Goal: Use online tool/utility: Utilize a website feature to perform a specific function

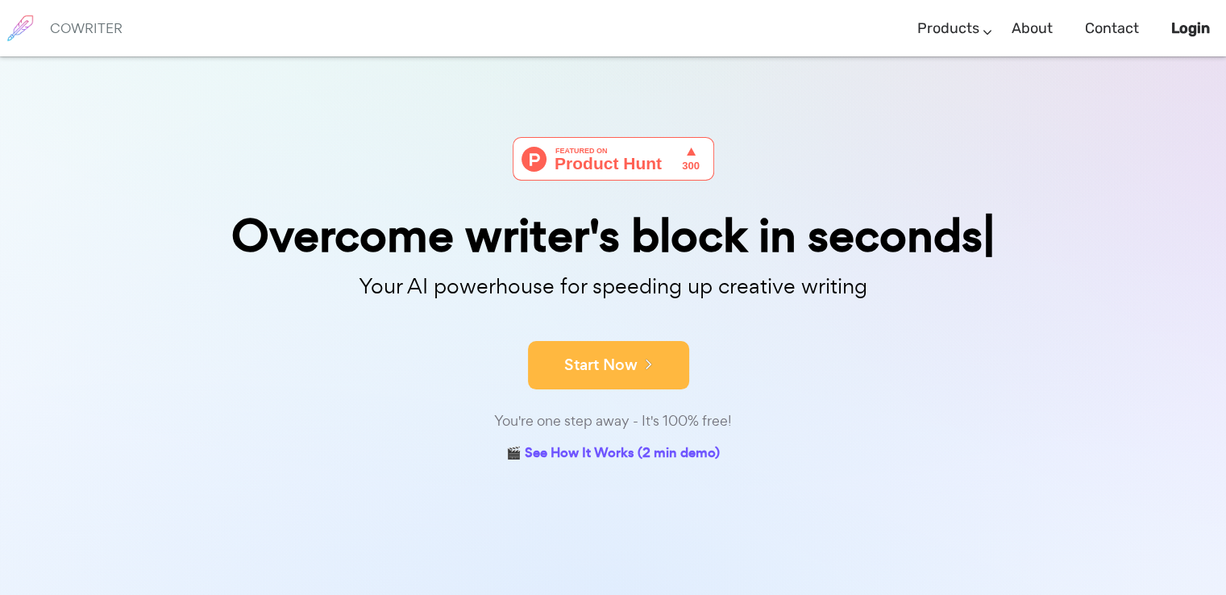
click at [617, 372] on button "Start Now" at bounding box center [608, 365] width 161 height 48
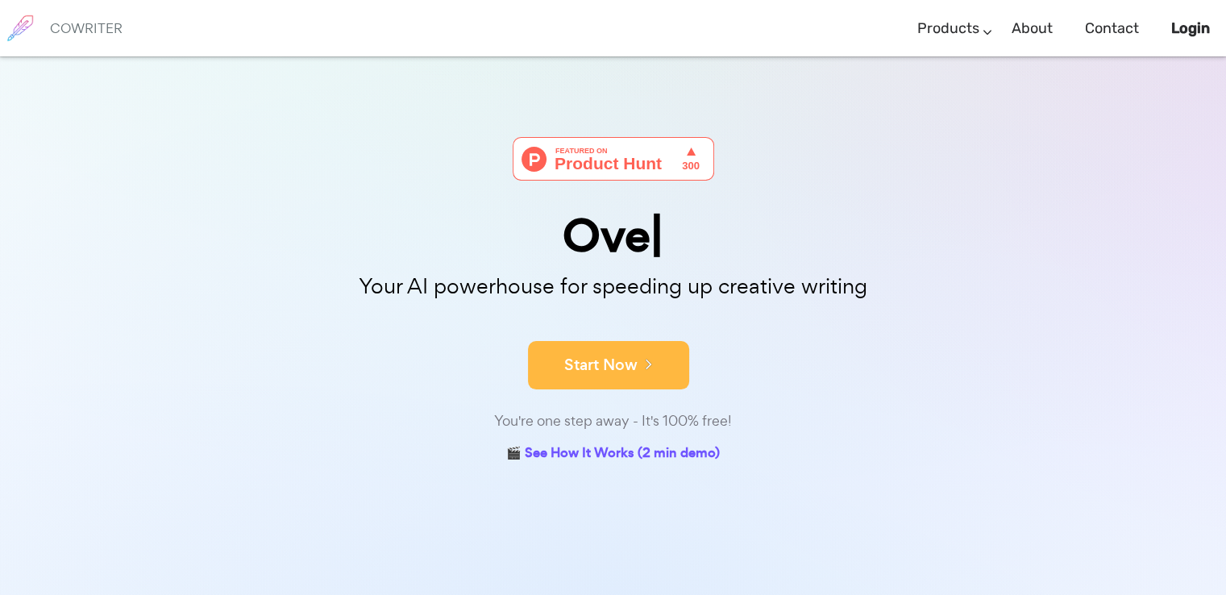
click at [645, 342] on button "Start Now" at bounding box center [608, 365] width 161 height 48
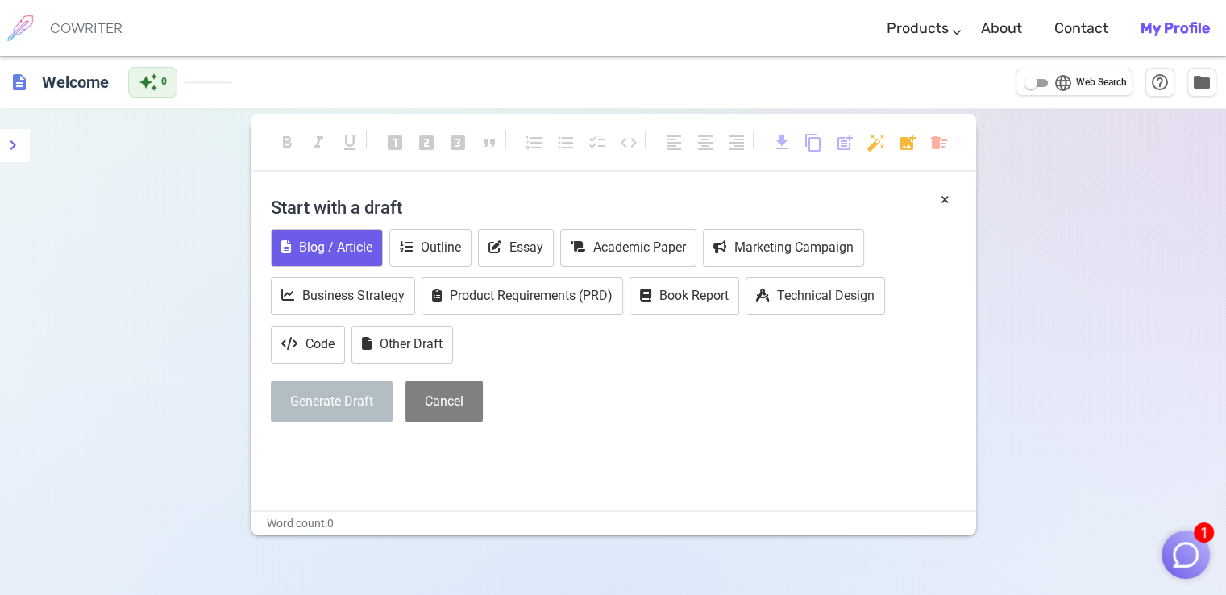
click at [360, 252] on button "Blog / Article" at bounding box center [327, 248] width 112 height 38
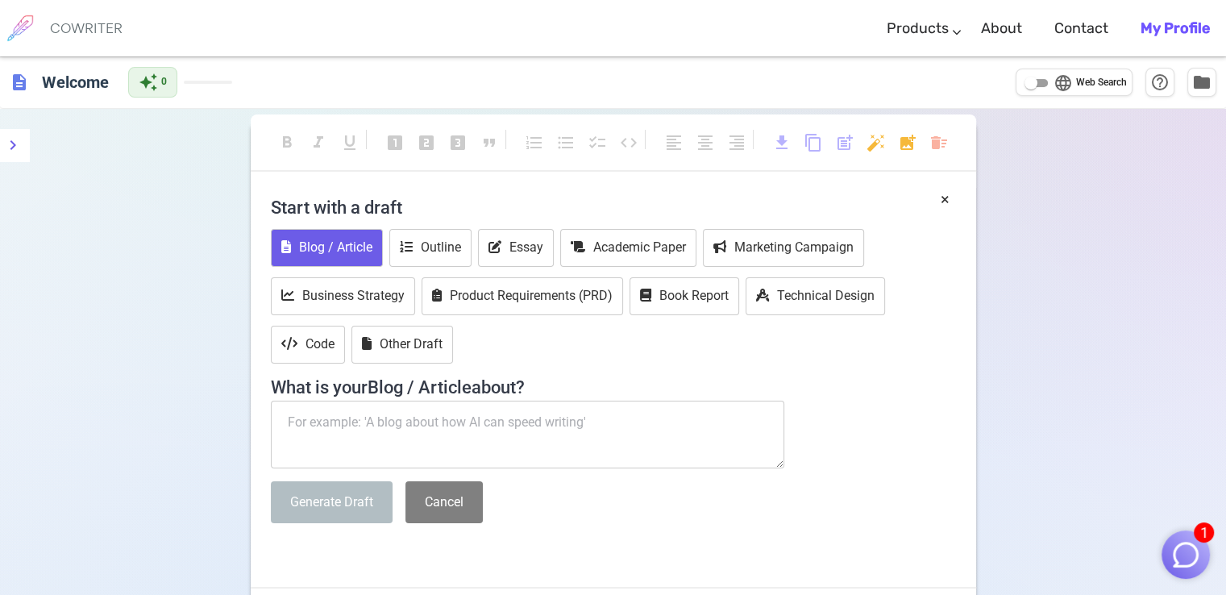
click at [392, 423] on textarea at bounding box center [528, 435] width 514 height 68
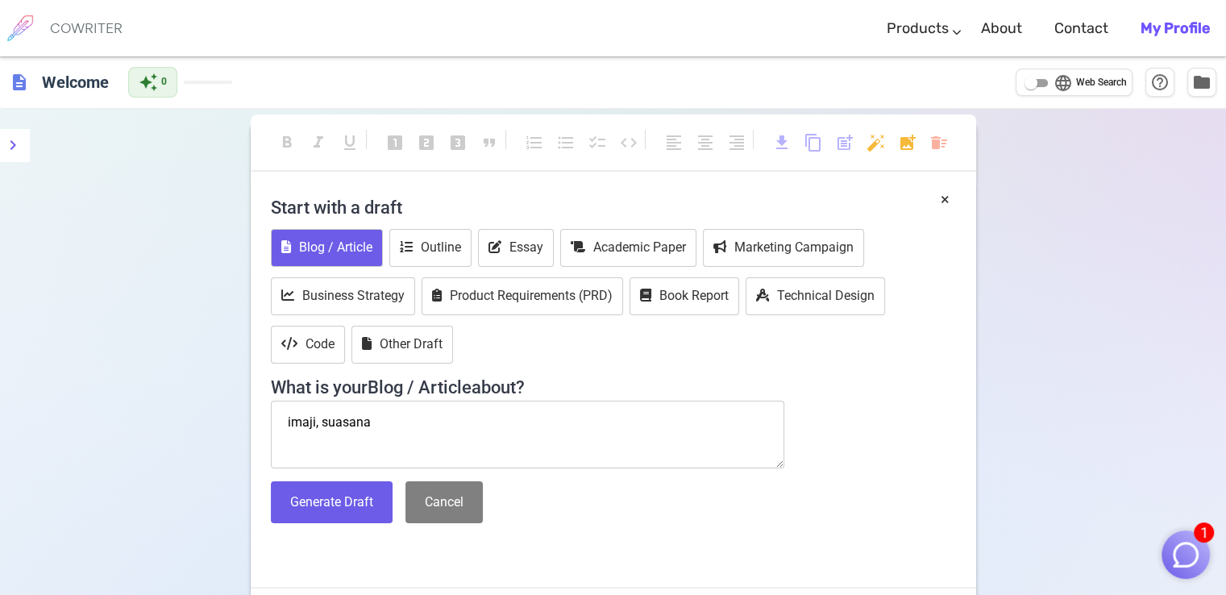
click at [313, 422] on textarea "imaji, suasana" at bounding box center [528, 435] width 514 height 68
click at [435, 423] on textarea "imaji/citraan, suasana" at bounding box center [528, 435] width 514 height 68
click at [680, 439] on textarea "imaji/citraan, suasana, makna puisi, tema puisi, amanat puisi beserta bukti dar…" at bounding box center [528, 435] width 514 height 68
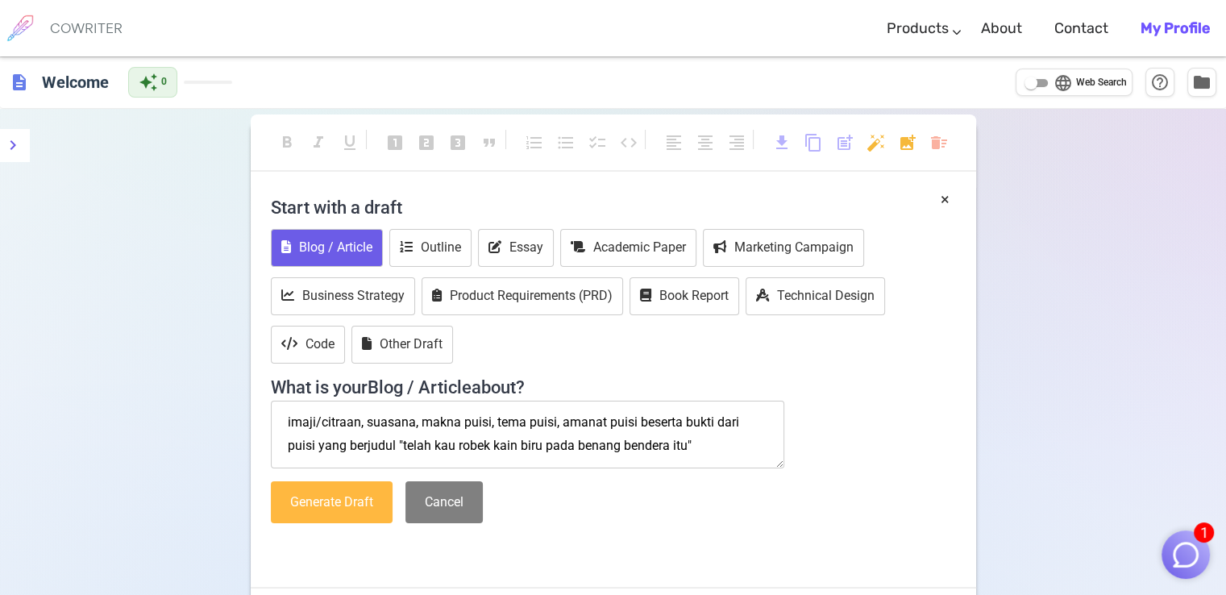
type textarea "imaji/citraan, suasana, makna puisi, tema puisi, amanat puisi beserta bukti dar…"
click at [301, 507] on button "Generate Draft" at bounding box center [332, 502] width 122 height 43
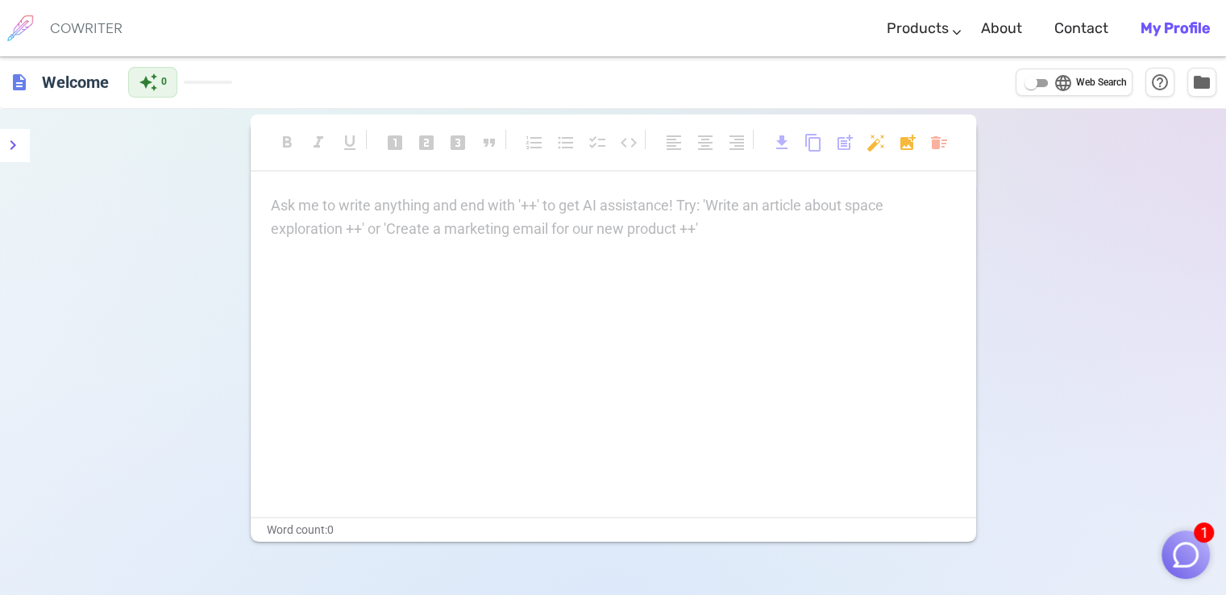
click at [429, 233] on div "Ask me to write anything and end with '++' to get AI assistance! Try: 'Write an…" at bounding box center [613, 217] width 685 height 47
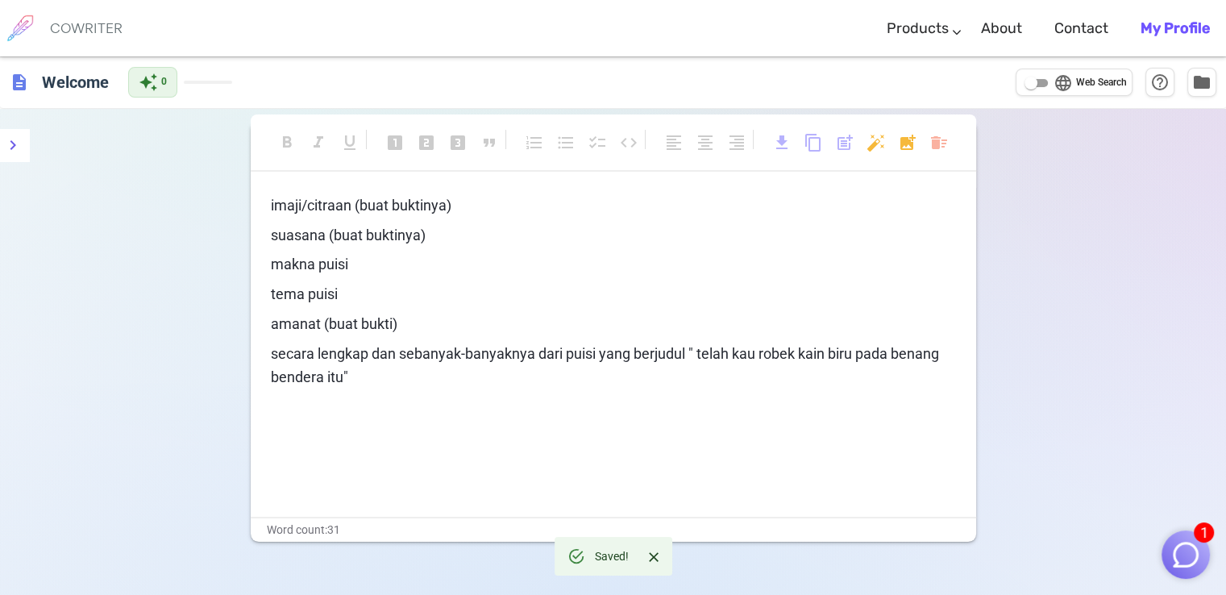
click at [1086, 81] on span "Web Search" at bounding box center [1101, 83] width 51 height 16
click at [1060, 81] on input "language Web Search" at bounding box center [1031, 82] width 58 height 19
checkbox input "true"
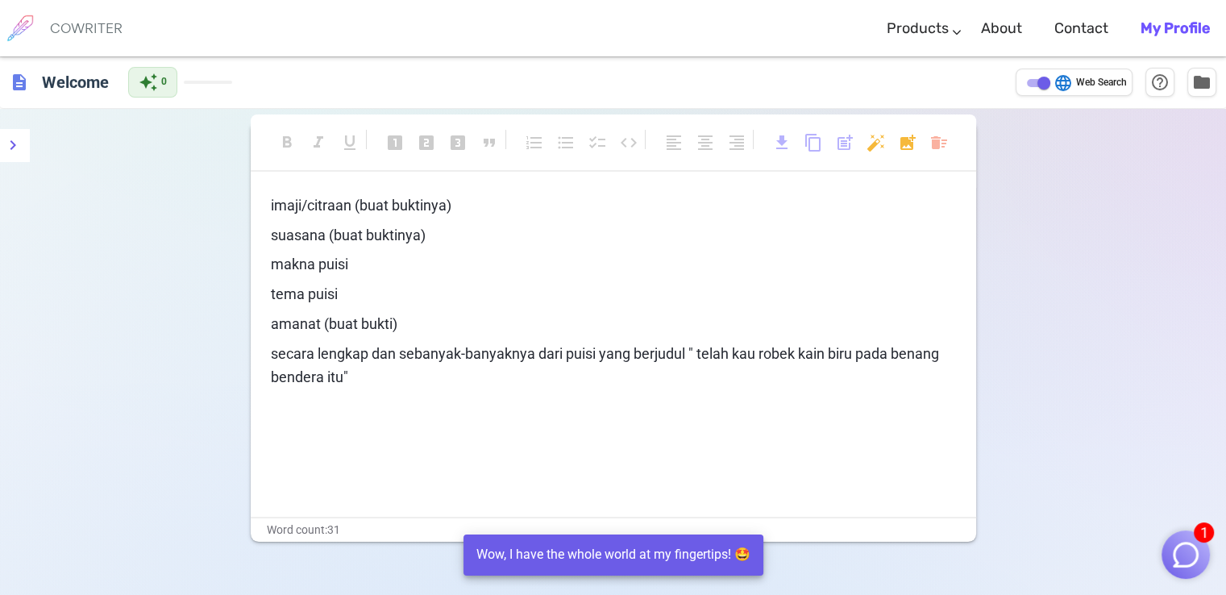
click at [522, 414] on div "imaji/citraan (buat buktinya) suasana (buat buktinya) makna puisi tema puisi am…" at bounding box center [614, 355] width 726 height 322
click at [628, 420] on div "imaji/citraan (buat buktinya) suasana (buat buktinya) makna puisi tema puisi am…" at bounding box center [614, 355] width 726 height 322
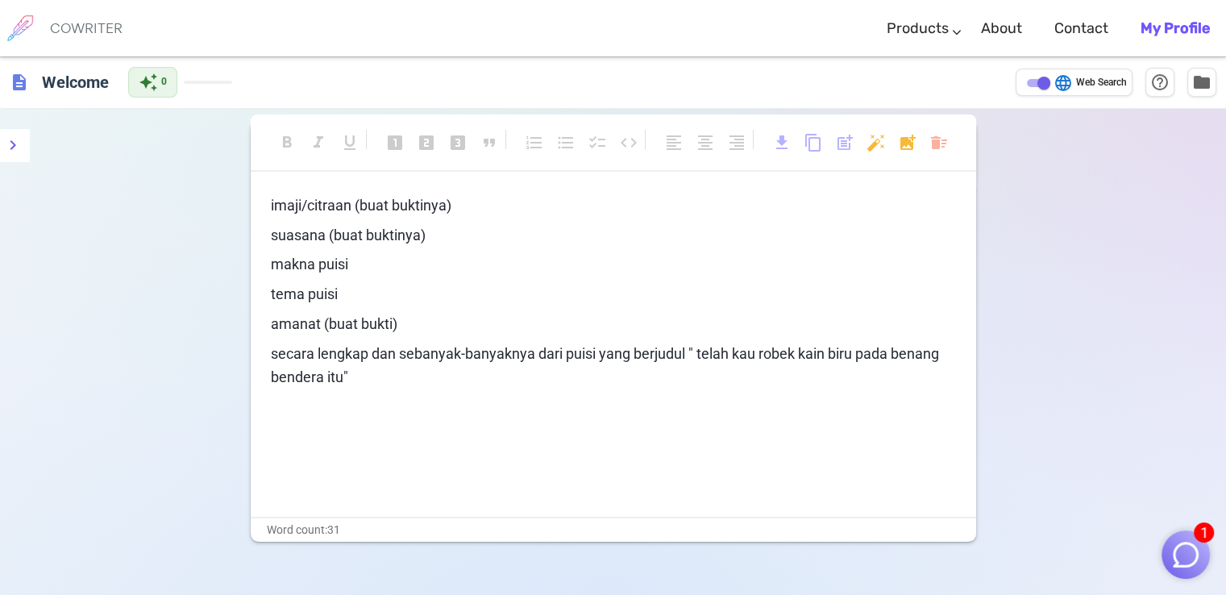
drag, startPoint x: 266, startPoint y: 198, endPoint x: 308, endPoint y: 239, distance: 58.2
click at [308, 239] on div "imaji/citraan (buat buktinya) suasana (buat buktinya) makna puisi tema puisi am…" at bounding box center [614, 355] width 726 height 322
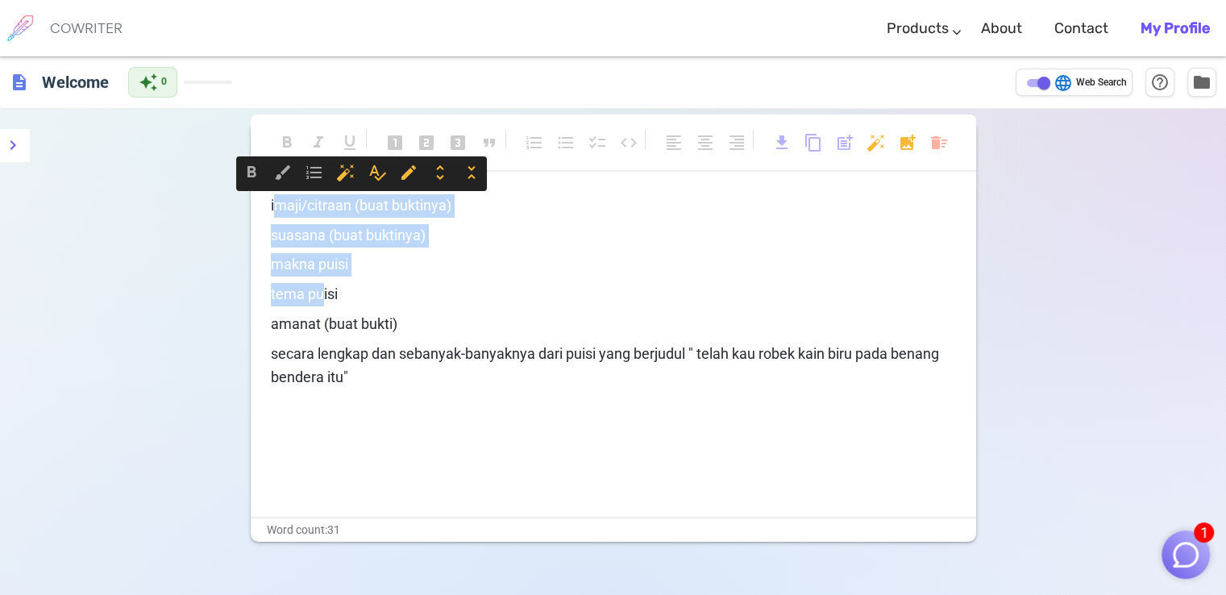
drag, startPoint x: 272, startPoint y: 205, endPoint x: 322, endPoint y: 287, distance: 96.6
click at [322, 287] on div "imaji/citraan (buat buktinya) suasana (buat buktinya) makna puisi tema puisi am…" at bounding box center [613, 291] width 685 height 195
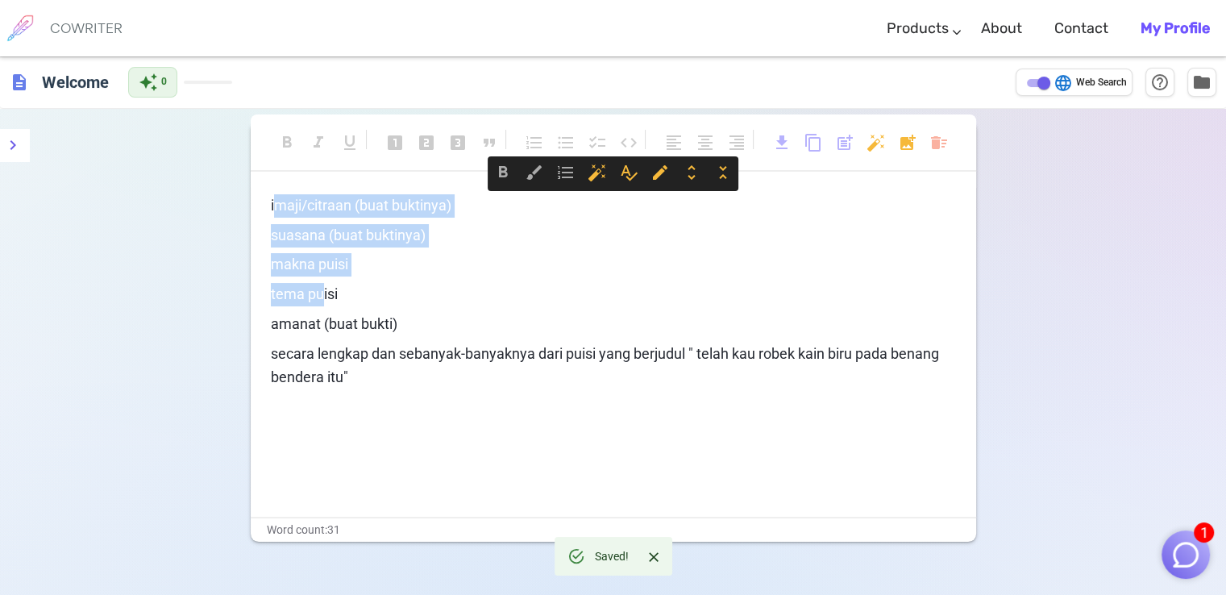
click at [272, 210] on span "imaji/citraan (buat buktinya)" at bounding box center [361, 205] width 181 height 17
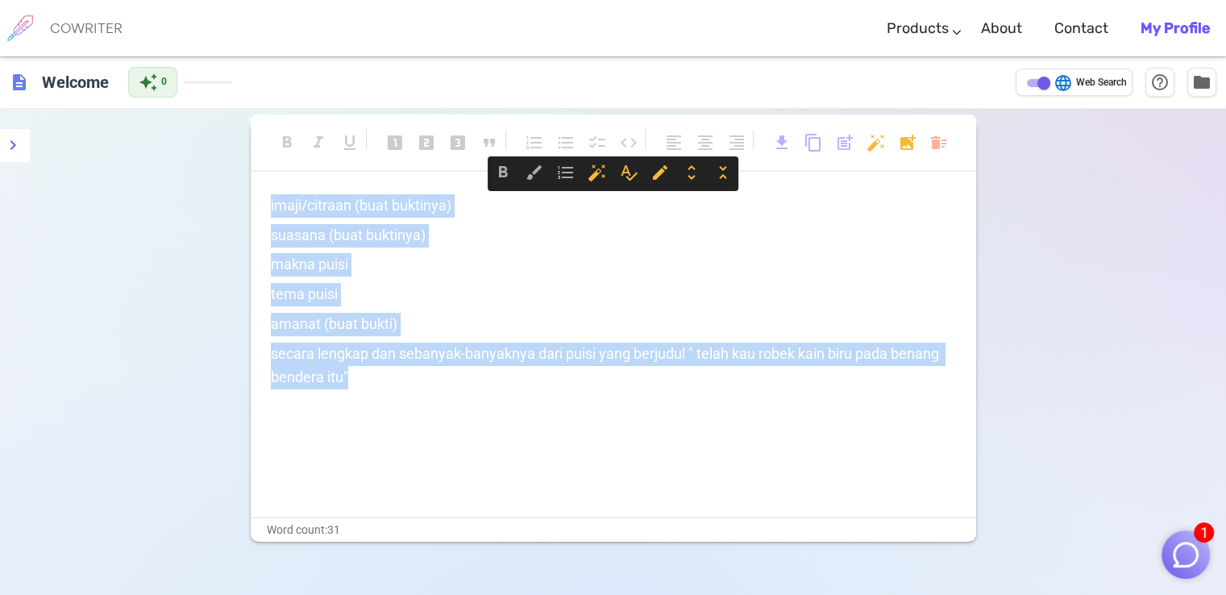
drag, startPoint x: 271, startPoint y: 205, endPoint x: 362, endPoint y: 380, distance: 197.2
click at [362, 380] on div "imaji/citraan (buat buktinya) suasana (buat buktinya) makna puisi tema puisi am…" at bounding box center [613, 291] width 685 height 195
copy div "imaji/citraan (buat buktinya) suasana (buat buktinya) makna puisi tema puisi am…"
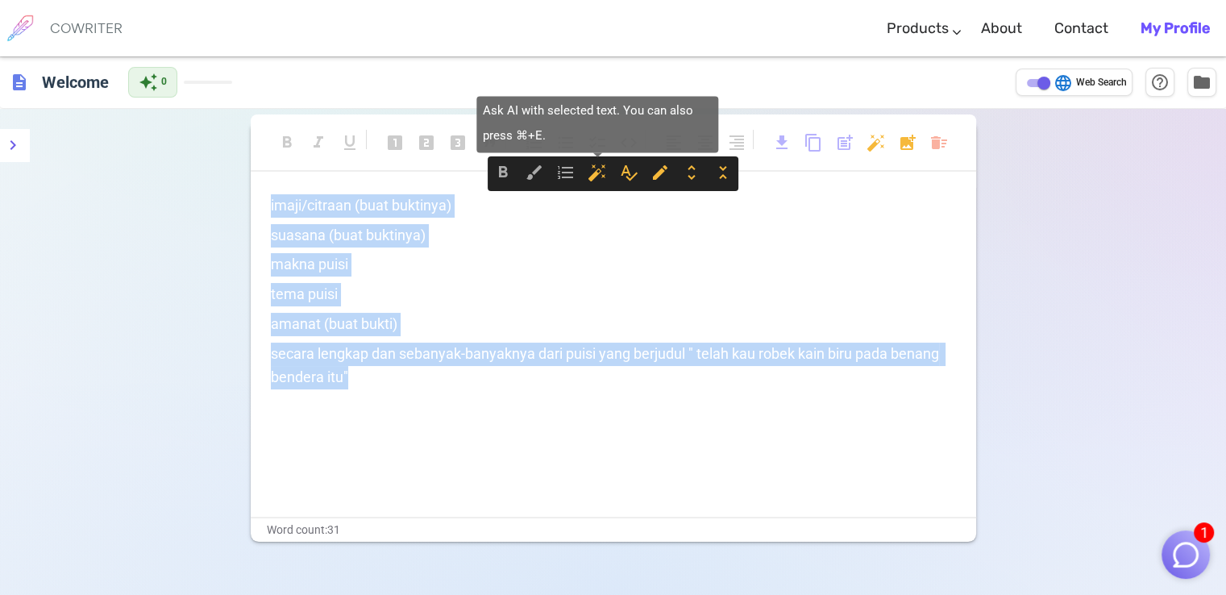
click at [600, 172] on span "auto_fix_high" at bounding box center [597, 172] width 19 height 19
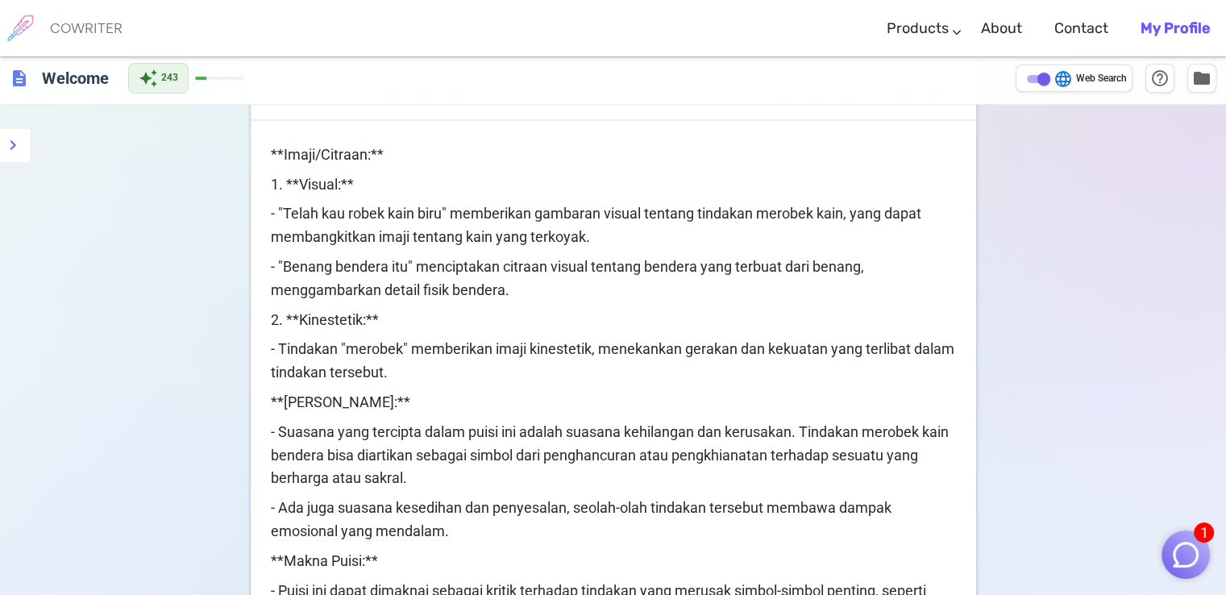
scroll to position [50, 0]
